Goal: Information Seeking & Learning: Learn about a topic

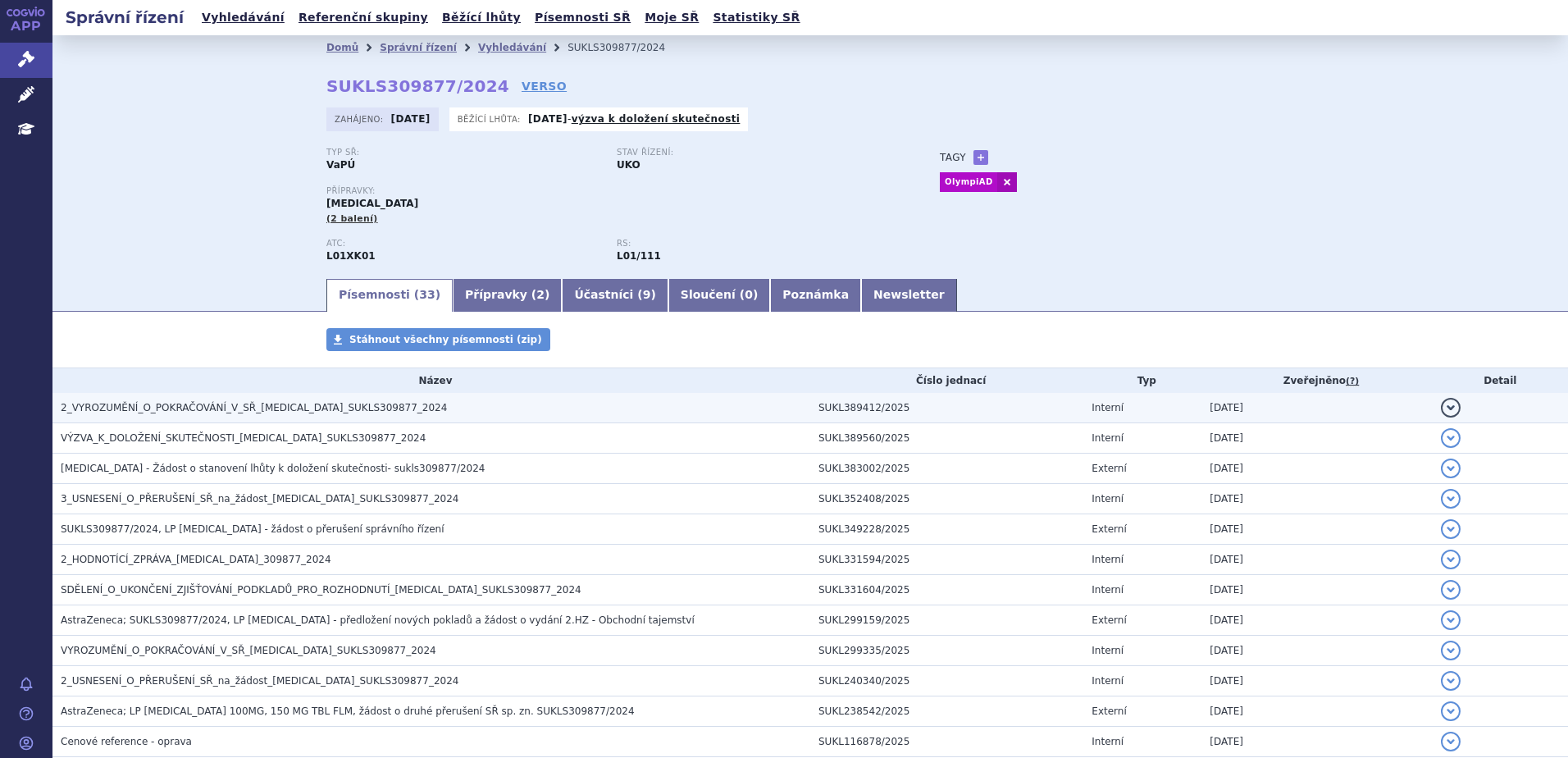
click at [445, 419] on td "2_VYROZUMĚNÍ_O_POKRAČOVÁNÍ_V_SŘ_LYNPARZA_SUKLS309877_2024" at bounding box center [431, 407] width 758 height 30
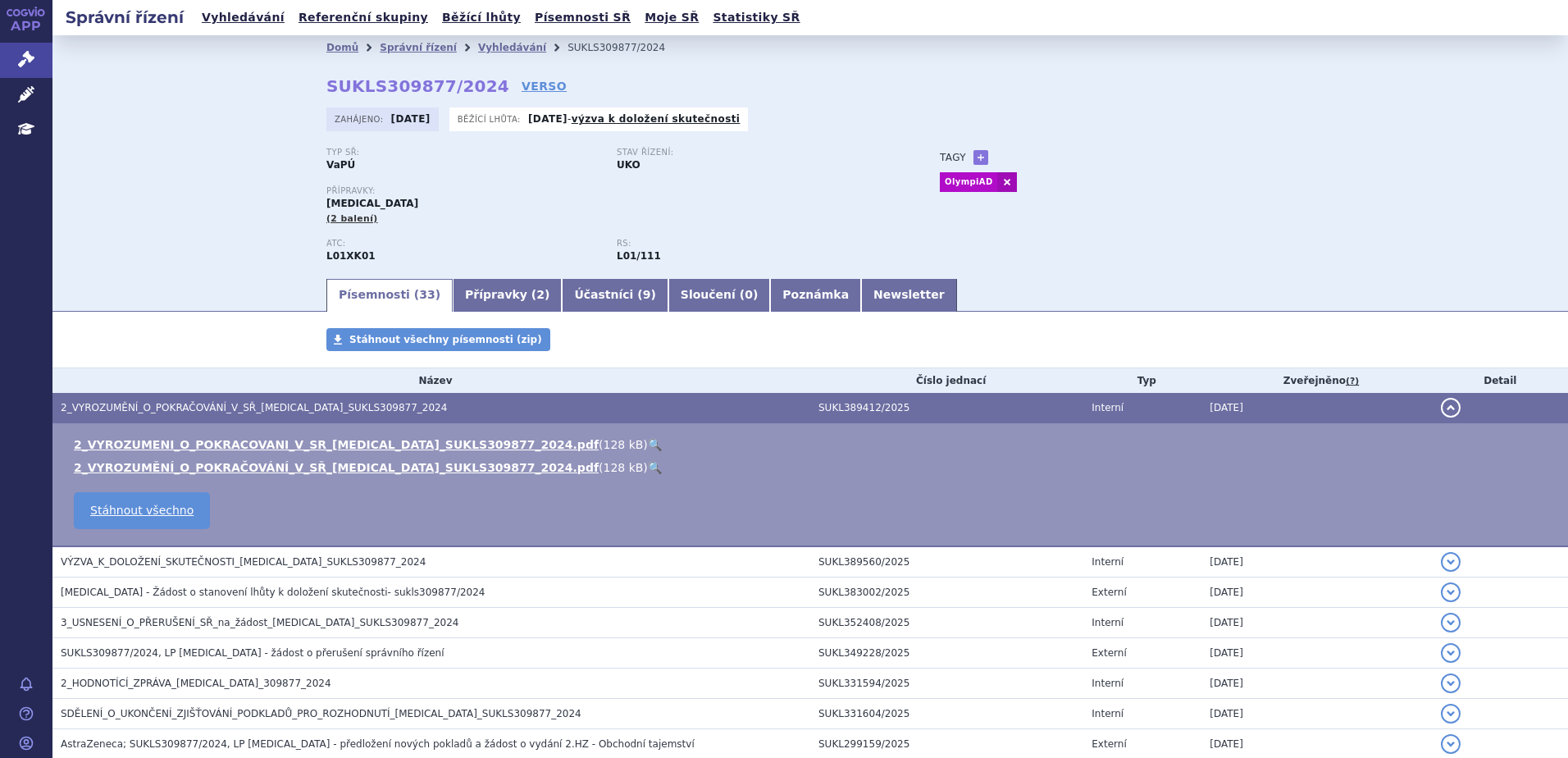
click at [648, 447] on link "🔍" at bounding box center [654, 444] width 14 height 13
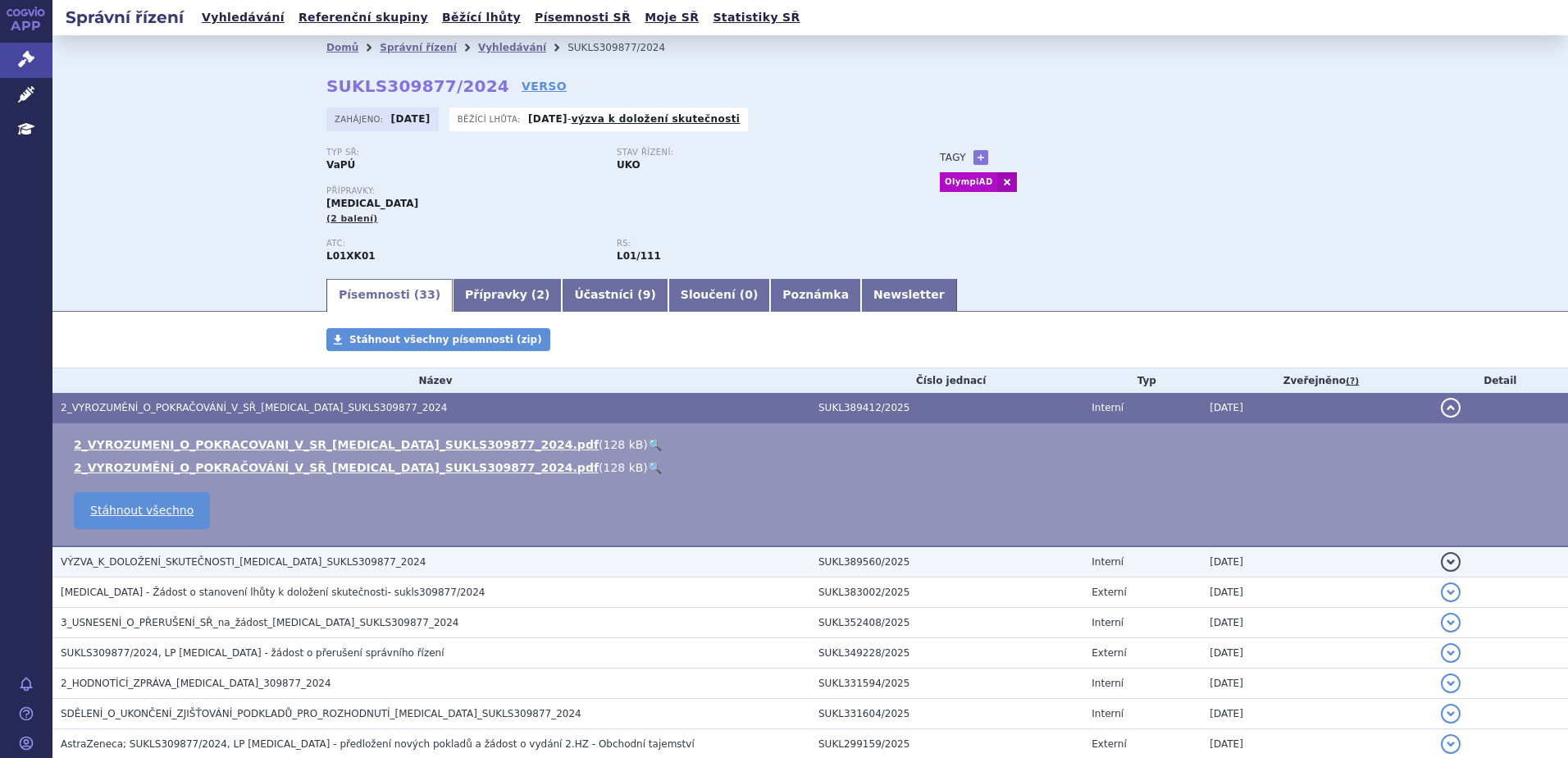
click at [468, 556] on h3 "VÝZVA_K_DOLOŽENÍ_SKUTEČNOSTI_LYNPARZA_SUKLS309877_2024" at bounding box center [436, 562] width 750 height 17
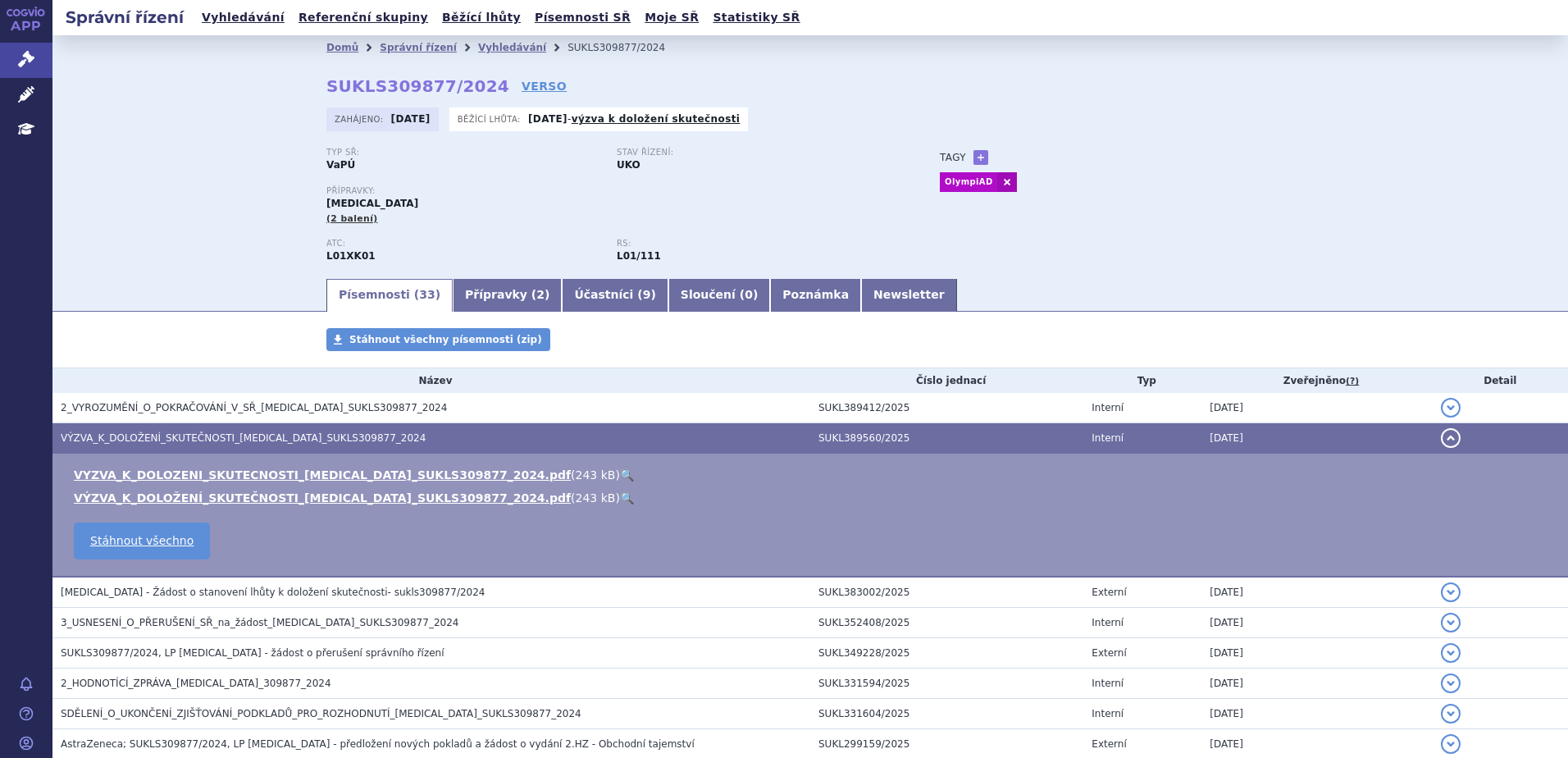
click at [620, 475] on link "🔍" at bounding box center [626, 474] width 14 height 13
click at [620, 471] on link "🔍" at bounding box center [626, 474] width 14 height 13
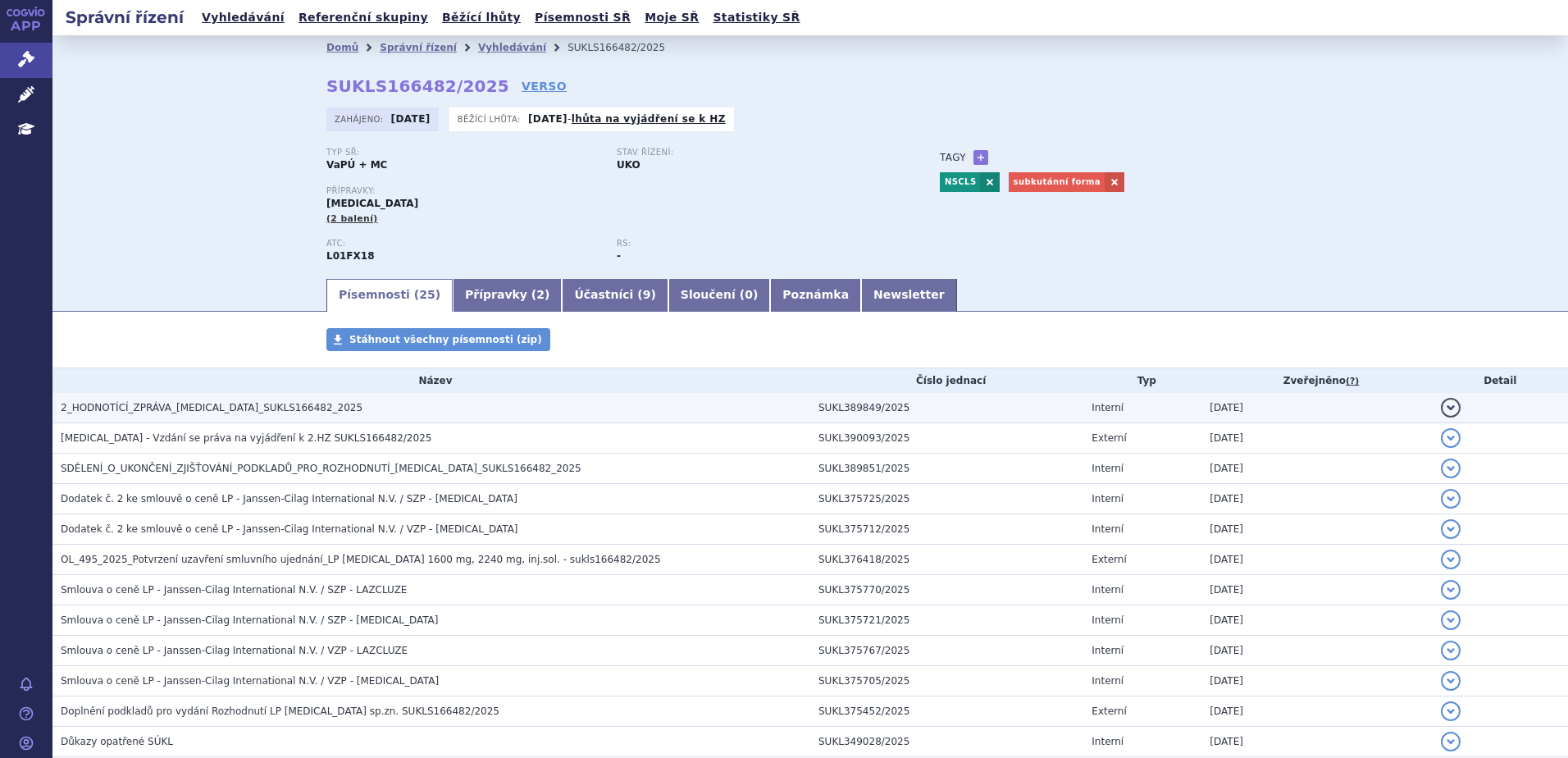
click at [206, 402] on span "2_HODNOTÍCÍ_ZPRÁVA_RYBREVANT_SUKLS166482_2025" at bounding box center [212, 407] width 302 height 11
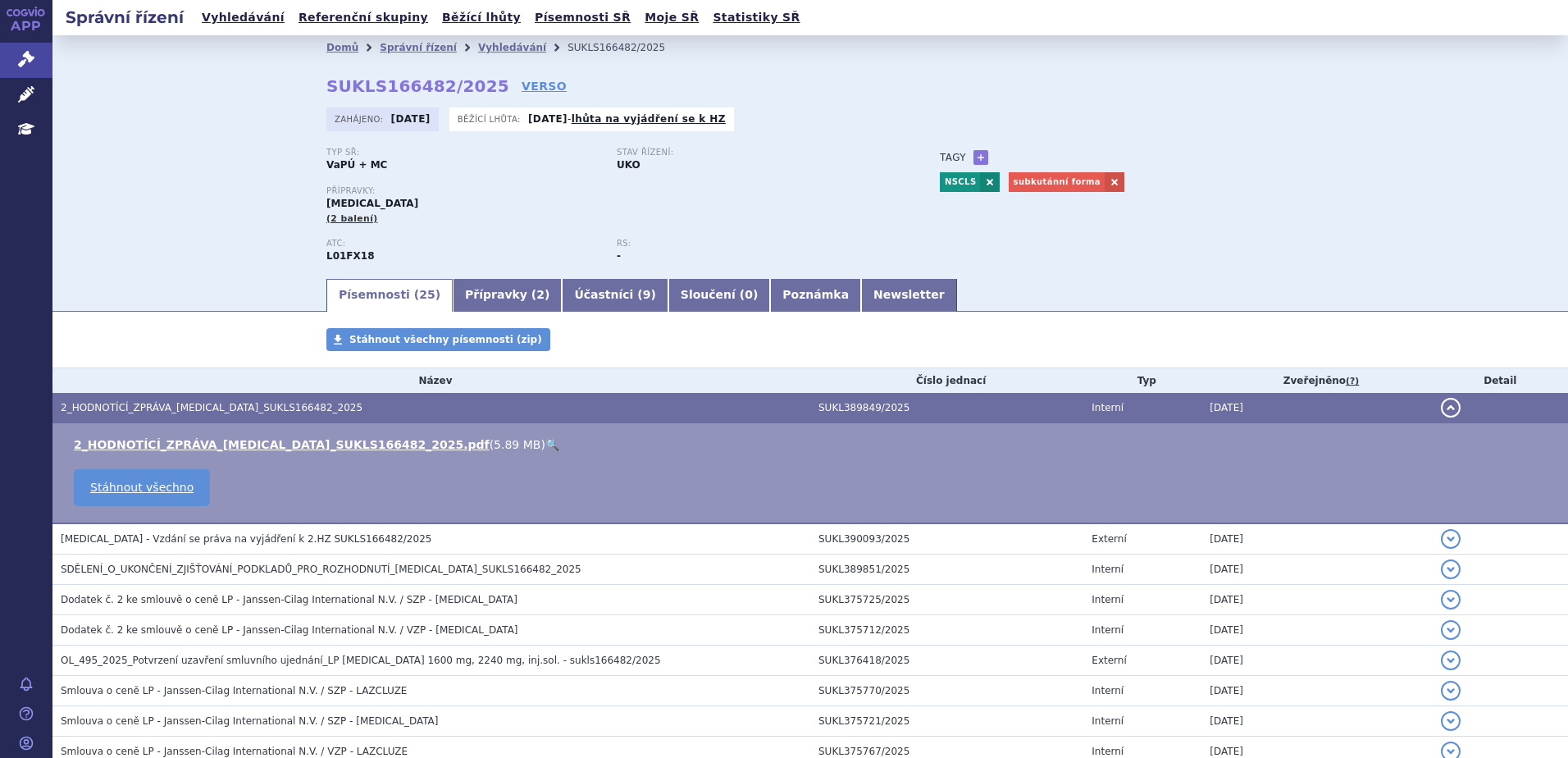
click at [545, 446] on link "🔍" at bounding box center [552, 444] width 14 height 13
click at [389, 53] on link "Správní řízení" at bounding box center [418, 47] width 77 height 11
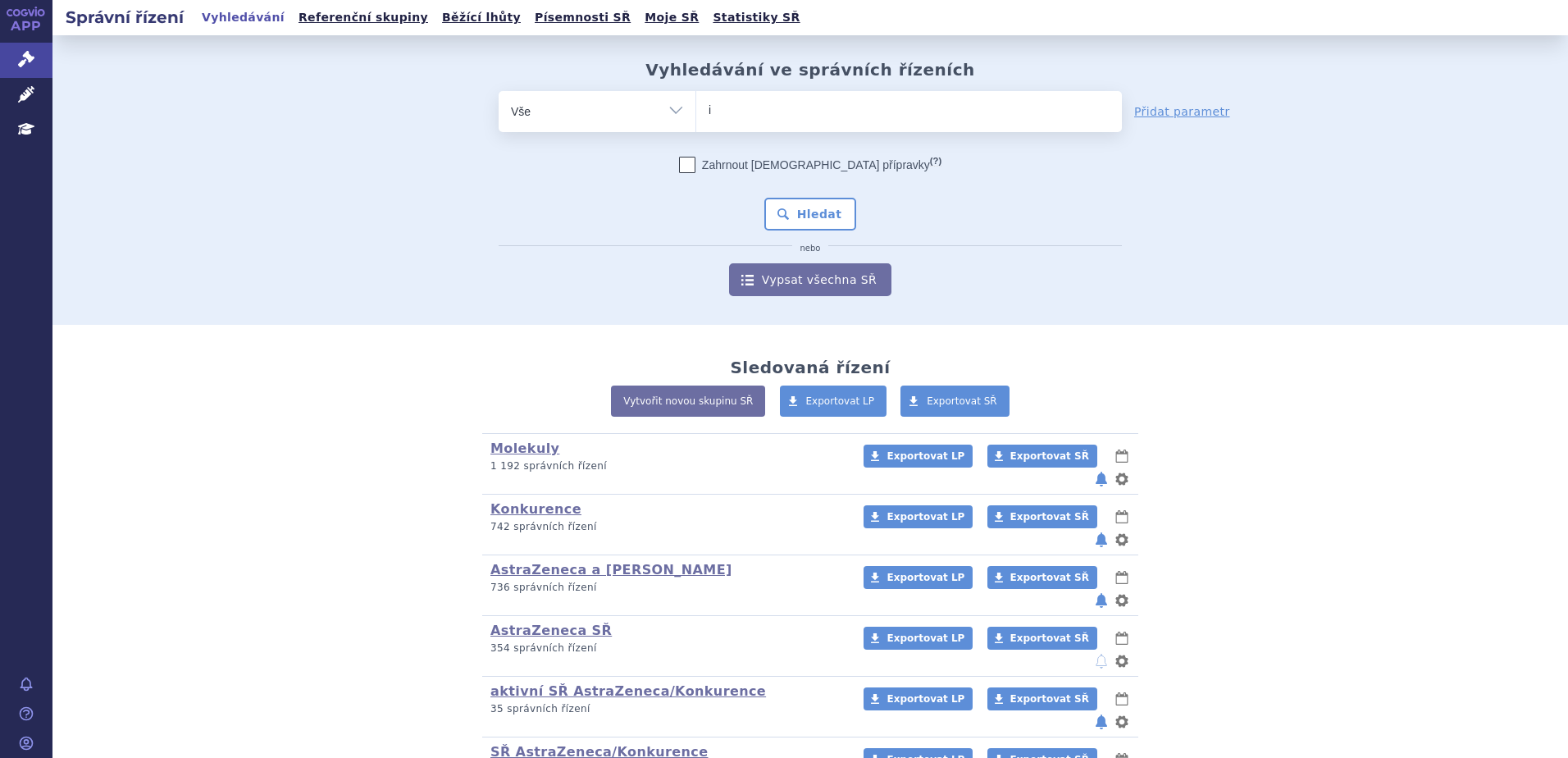
type input "im"
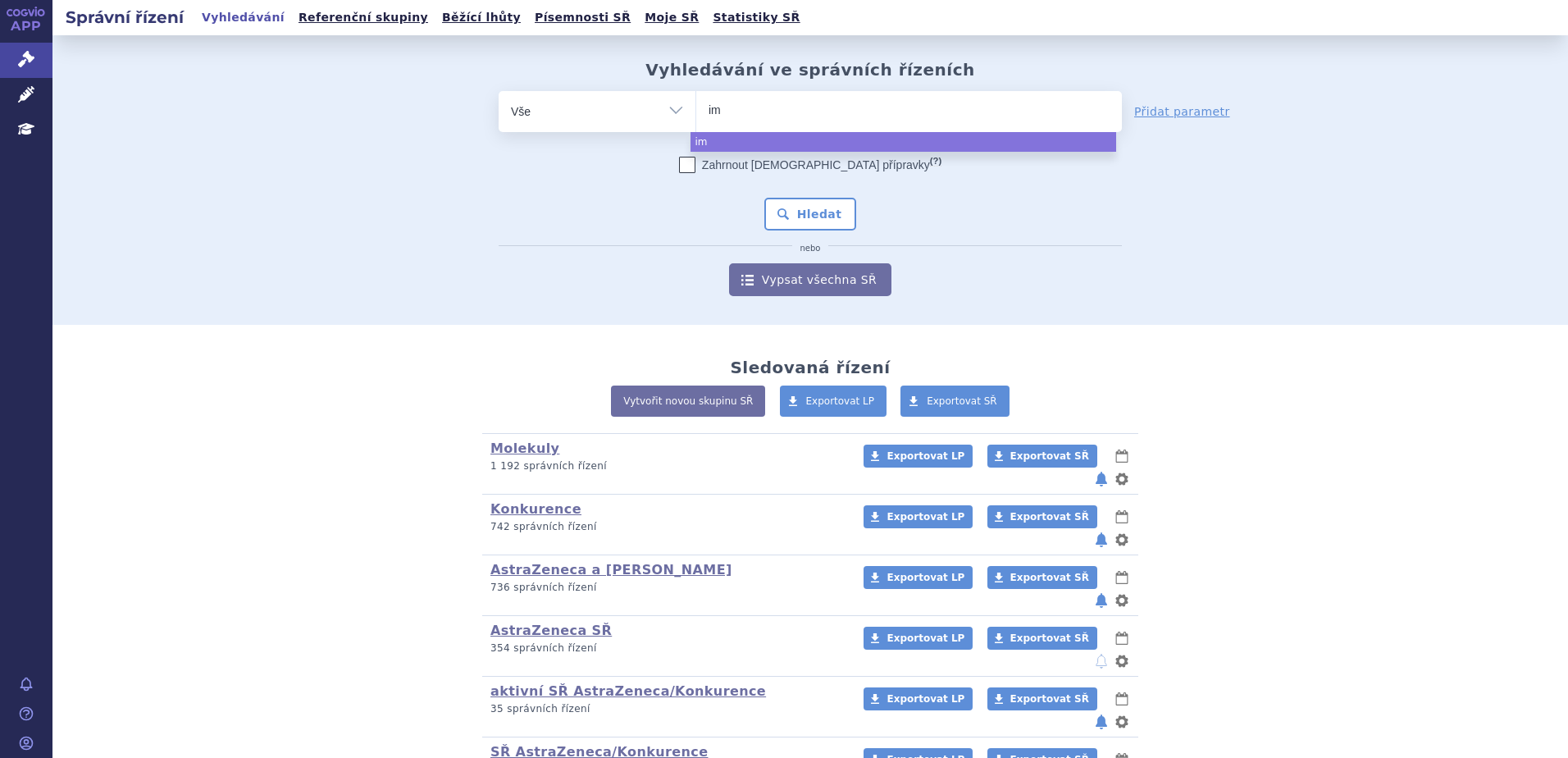
type input "imf"
type input "imfin"
type input "imfinzi"
select select "imfinzi"
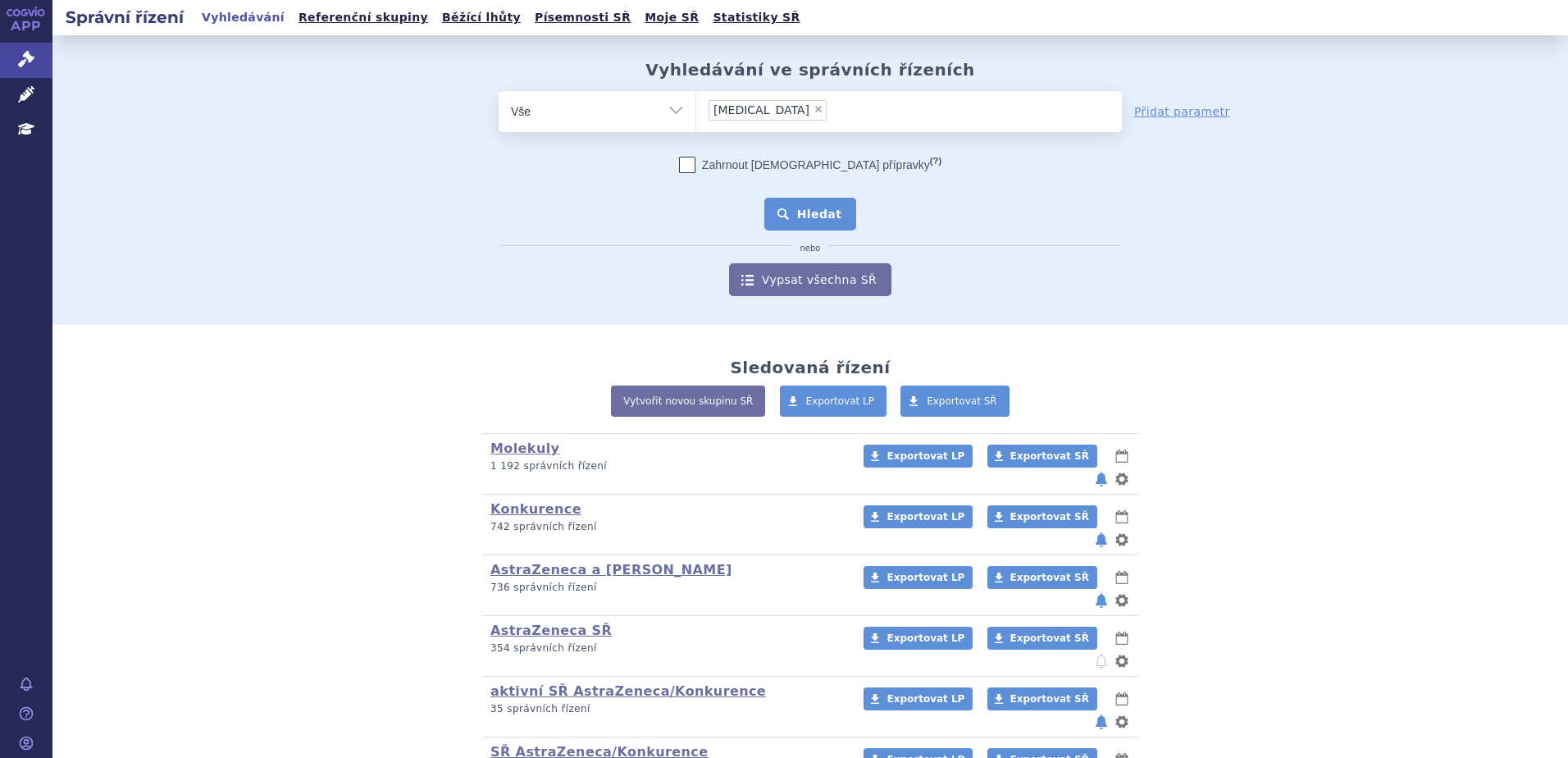
click at [816, 210] on button "Hledat" at bounding box center [811, 215] width 93 height 33
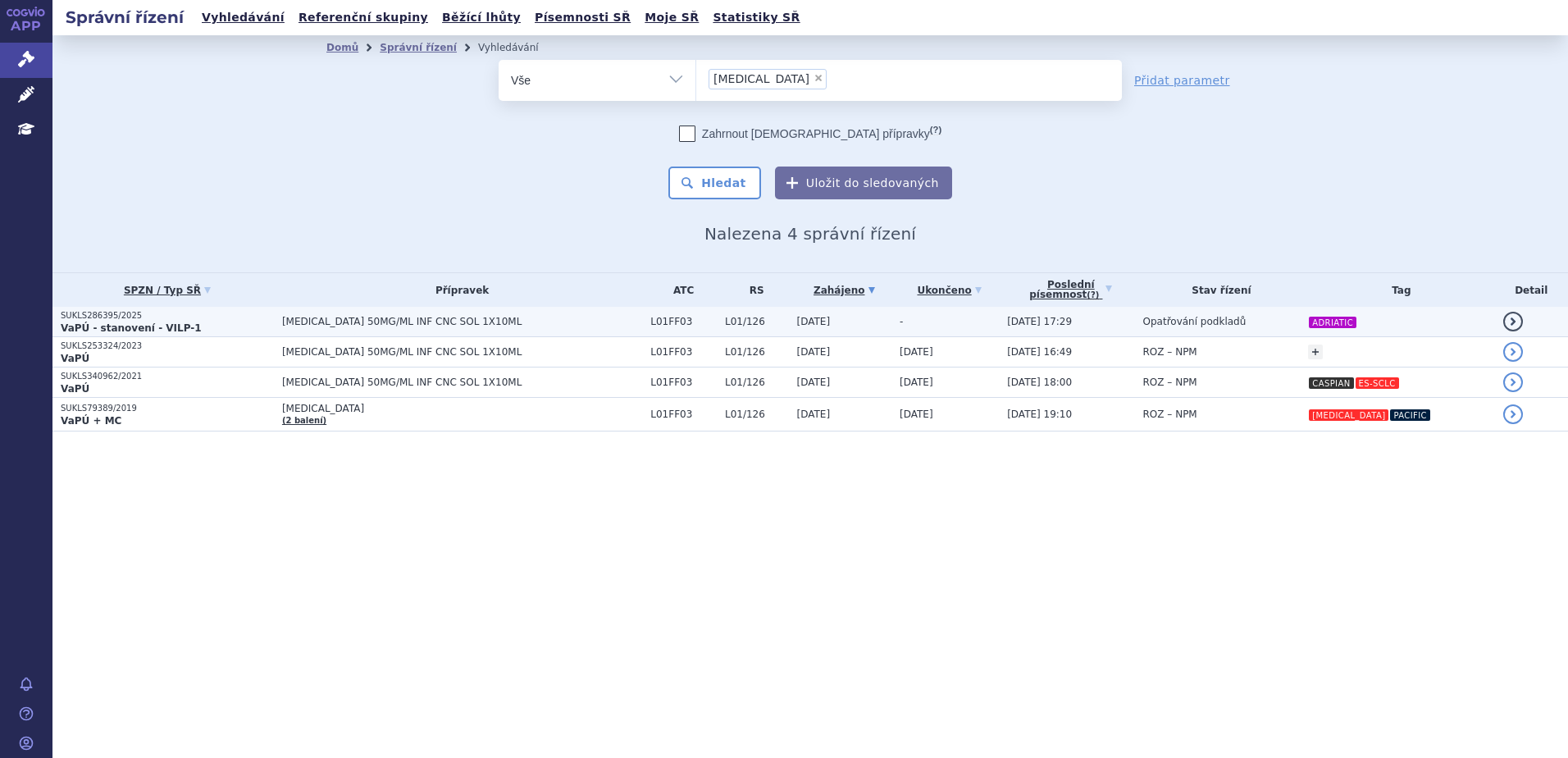
click at [609, 312] on td "[MEDICAL_DATA] 50MG/ML INF CNC SOL 1X10ML" at bounding box center [458, 321] width 369 height 30
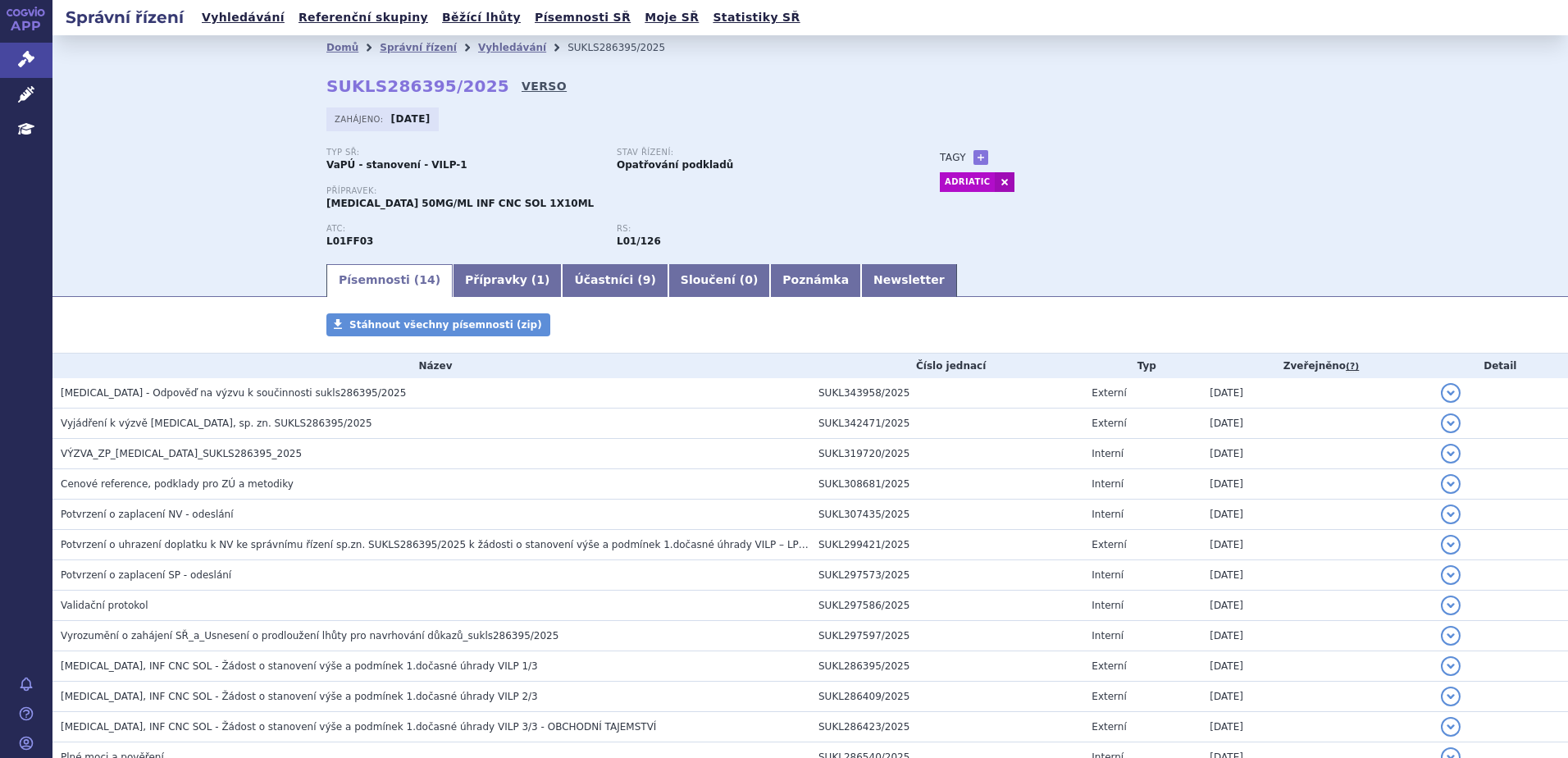
click at [521, 94] on link "VERSO" at bounding box center [544, 87] width 45 height 17
